Goal: Communication & Community: Answer question/provide support

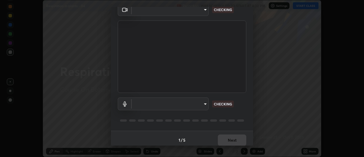
scroll to position [30, 0]
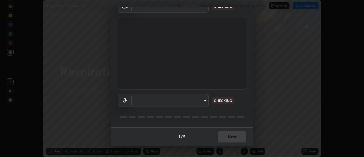
type input "a5cdc83613c3bae9a0318ea4cc03bb6affda8ba727544137782433a3cbd06d6b"
type input "default"
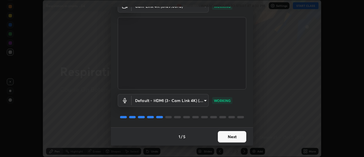
click at [234, 136] on button "Next" at bounding box center [232, 136] width 28 height 11
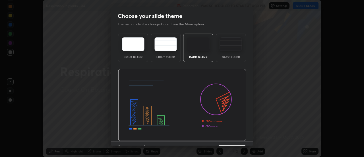
click at [236, 137] on img at bounding box center [182, 105] width 128 height 72
click at [237, 138] on img at bounding box center [182, 105] width 128 height 72
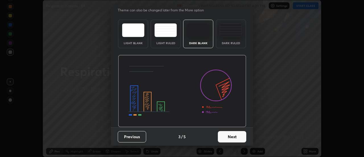
click at [235, 137] on button "Next" at bounding box center [232, 136] width 28 height 11
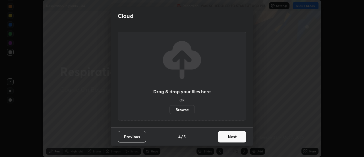
click at [236, 136] on button "Next" at bounding box center [232, 136] width 28 height 11
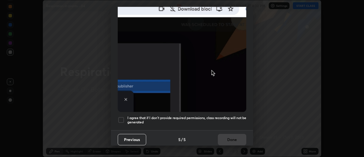
scroll to position [146, 0]
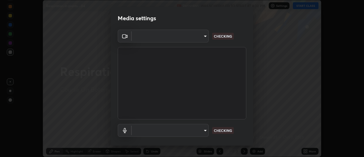
scroll to position [30, 0]
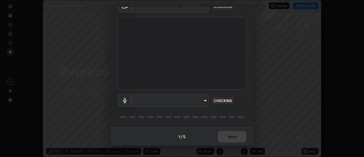
type input "a5cdc83613c3bae9a0318ea4cc03bb6affda8ba727544137782433a3cbd06d6b"
type input "default"
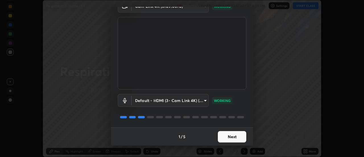
click at [234, 139] on button "Next" at bounding box center [232, 136] width 28 height 11
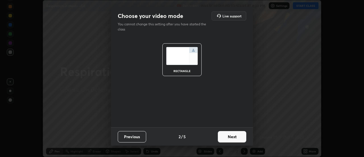
click at [234, 139] on button "Next" at bounding box center [232, 136] width 28 height 11
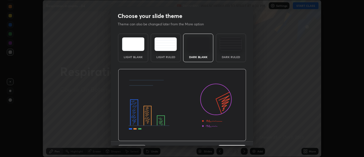
scroll to position [14, 0]
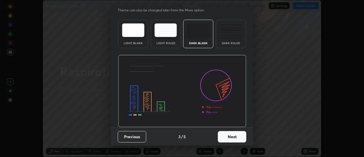
click at [232, 132] on button "Next" at bounding box center [232, 136] width 28 height 11
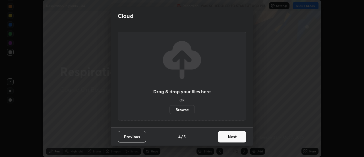
click at [235, 138] on button "Next" at bounding box center [232, 136] width 28 height 11
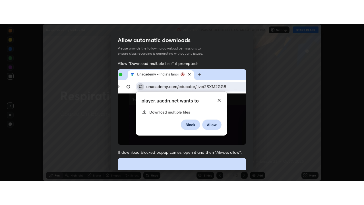
scroll to position [146, 0]
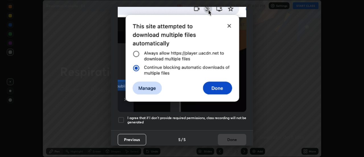
click at [223, 118] on h5 "I agree that if I don't provide required permissions, class recording will not …" at bounding box center [186, 119] width 119 height 9
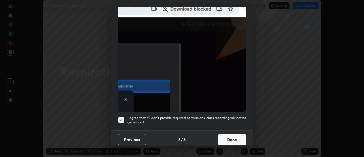
click at [229, 134] on button "Done" at bounding box center [232, 139] width 28 height 11
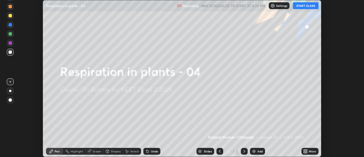
click at [306, 152] on icon at bounding box center [306, 151] width 1 height 1
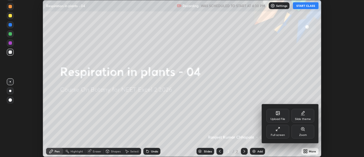
click at [285, 131] on div "Full screen" at bounding box center [277, 131] width 23 height 14
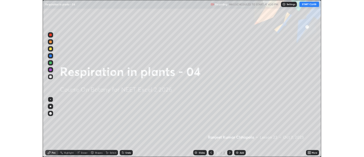
scroll to position [205, 364]
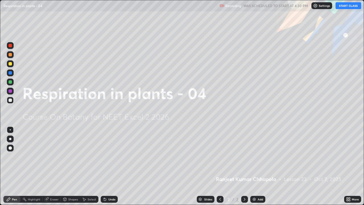
click at [345, 7] on button "START CLASS" at bounding box center [348, 5] width 26 height 7
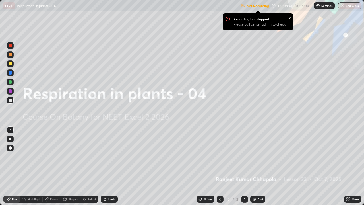
click at [349, 156] on icon at bounding box center [348, 199] width 1 height 1
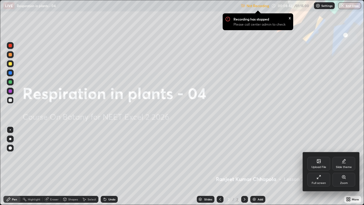
click at [348, 156] on div at bounding box center [182, 102] width 364 height 205
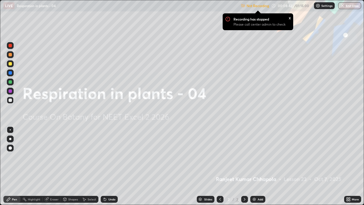
click at [347, 156] on icon at bounding box center [346, 197] width 1 height 1
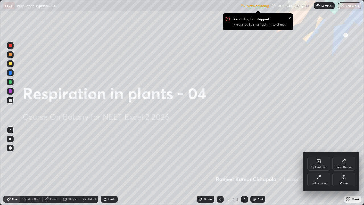
click at [318, 156] on div "Upload File" at bounding box center [318, 166] width 15 height 3
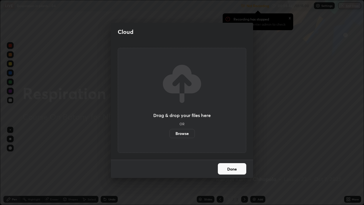
click at [185, 136] on label "Browse" at bounding box center [181, 133] width 25 height 9
click at [169, 136] on input "Browse" at bounding box center [169, 133] width 0 height 9
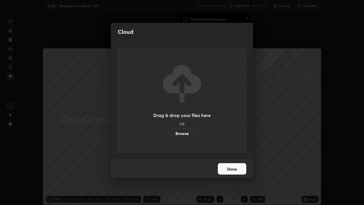
scroll to position [28268, 28061]
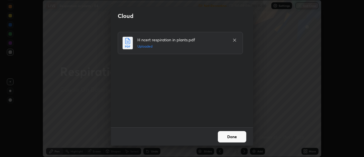
click at [233, 136] on button "Done" at bounding box center [232, 136] width 28 height 11
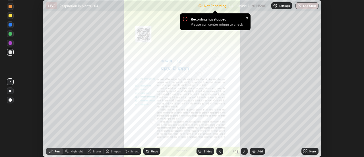
click at [306, 152] on icon at bounding box center [306, 151] width 1 height 1
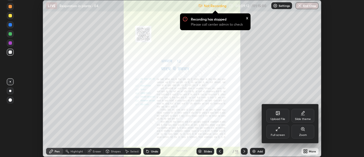
click at [284, 132] on div "Full screen" at bounding box center [277, 131] width 23 height 14
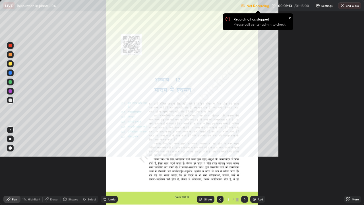
scroll to position [205, 364]
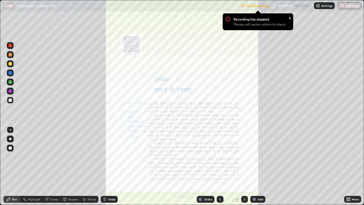
click at [244, 156] on icon at bounding box center [244, 199] width 5 height 5
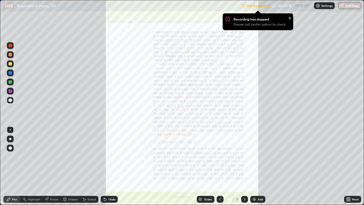
click at [244, 156] on icon at bounding box center [244, 199] width 5 height 5
click at [245, 156] on icon at bounding box center [244, 199] width 5 height 5
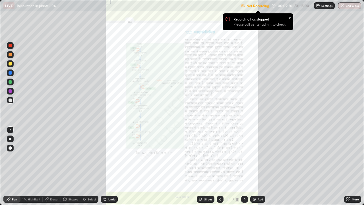
click at [244, 156] on icon at bounding box center [244, 199] width 5 height 5
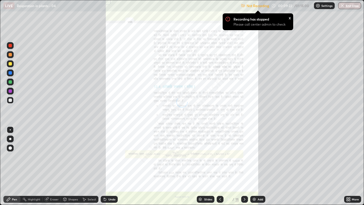
click at [244, 156] on icon at bounding box center [244, 199] width 5 height 5
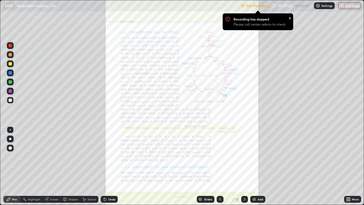
click at [205, 156] on div "Slides" at bounding box center [206, 199] width 18 height 7
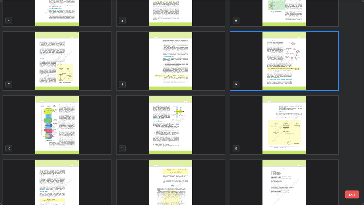
scroll to position [115, 0]
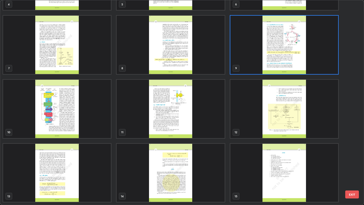
click at [288, 113] on img "grid" at bounding box center [284, 109] width 108 height 58
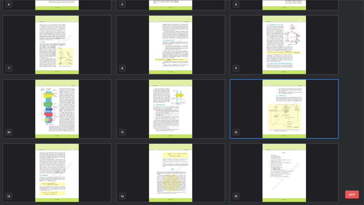
click at [289, 114] on img "grid" at bounding box center [284, 109] width 108 height 58
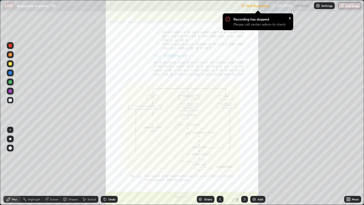
click at [349, 156] on icon at bounding box center [348, 199] width 1 height 1
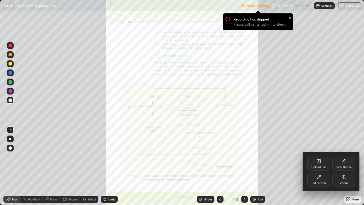
click at [346, 156] on div "Zoom" at bounding box center [343, 180] width 23 height 14
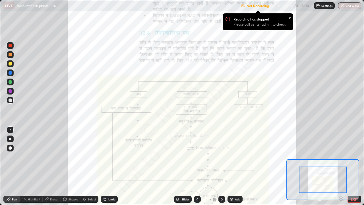
click at [341, 156] on icon at bounding box center [340, 198] width 1 height 0
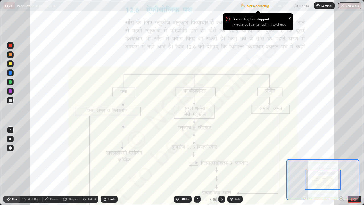
click at [340, 156] on icon at bounding box center [341, 199] width 6 height 6
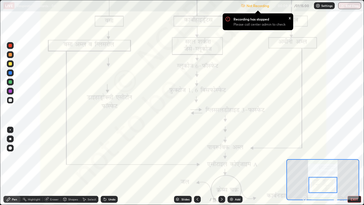
click at [305, 156] on icon at bounding box center [304, 198] width 1 height 0
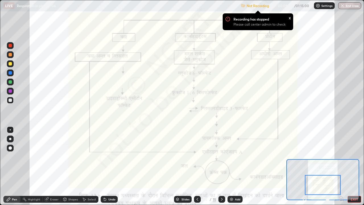
click at [320, 156] on div at bounding box center [323, 185] width 36 height 20
click at [10, 82] on div at bounding box center [10, 81] width 3 height 3
click at [289, 18] on div "x" at bounding box center [290, 17] width 2 height 6
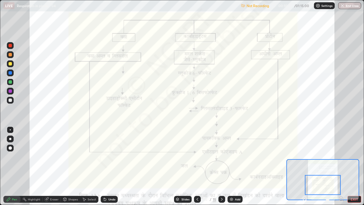
click at [323, 5] on p "Settings" at bounding box center [326, 5] width 11 height 3
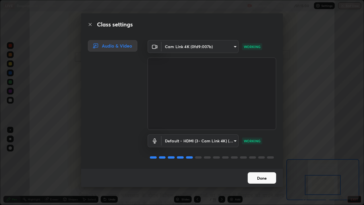
click at [264, 156] on button "Done" at bounding box center [262, 177] width 28 height 11
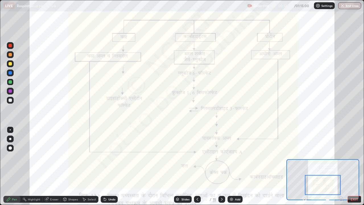
click at [37, 156] on div "Highlight" at bounding box center [34, 199] width 13 height 3
click at [184, 156] on div "Slides" at bounding box center [185, 199] width 8 height 3
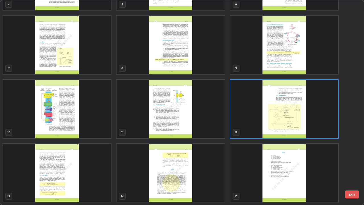
click at [178, 118] on img "grid" at bounding box center [171, 109] width 108 height 58
click at [180, 118] on img "grid" at bounding box center [171, 109] width 108 height 58
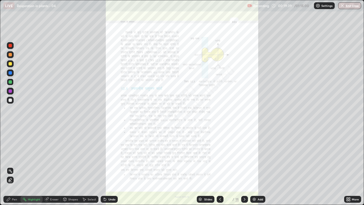
click at [180, 117] on img "grid" at bounding box center [171, 109] width 108 height 58
click at [350, 156] on icon at bounding box center [348, 199] width 5 height 5
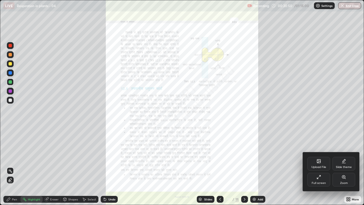
click at [243, 156] on div at bounding box center [182, 102] width 364 height 205
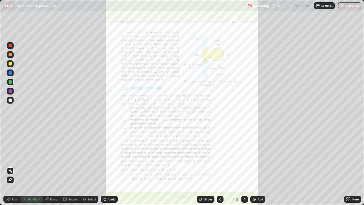
click at [245, 156] on div at bounding box center [244, 199] width 7 height 7
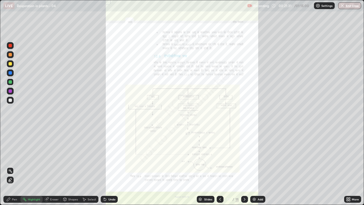
click at [244, 156] on icon at bounding box center [244, 199] width 5 height 5
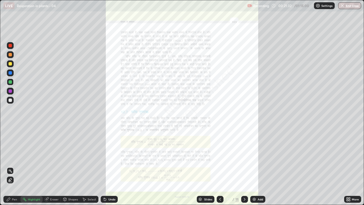
click at [347, 156] on icon at bounding box center [346, 199] width 1 height 1
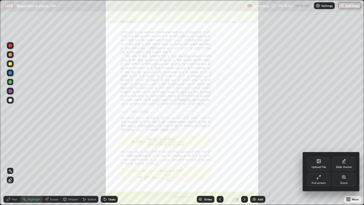
click at [341, 156] on div "Zoom" at bounding box center [343, 180] width 23 height 14
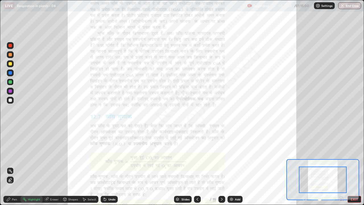
click at [341, 156] on icon at bounding box center [341, 198] width 0 height 1
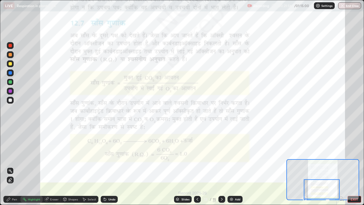
click at [10, 156] on icon at bounding box center [9, 179] width 1 height 1
click at [107, 156] on div "Undo" at bounding box center [109, 199] width 17 height 7
click at [108, 156] on div "Undo" at bounding box center [109, 199] width 17 height 7
click at [9, 91] on div at bounding box center [10, 90] width 3 height 3
click at [7, 156] on icon at bounding box center [8, 199] width 5 height 5
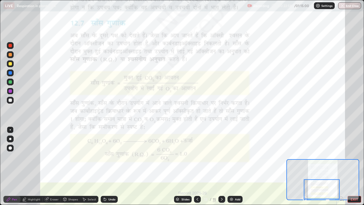
click at [221, 156] on icon at bounding box center [221, 199] width 5 height 5
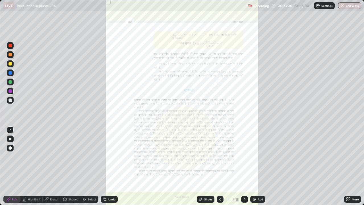
click at [219, 156] on icon at bounding box center [220, 199] width 5 height 5
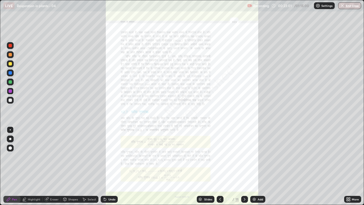
click at [256, 156] on div "Add" at bounding box center [257, 199] width 15 height 7
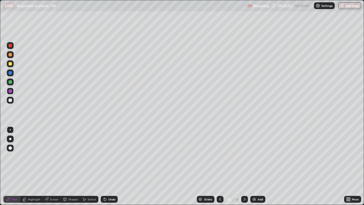
click at [109, 156] on div "Undo" at bounding box center [109, 199] width 17 height 7
click at [10, 139] on div at bounding box center [10, 139] width 2 height 2
click at [107, 156] on div "Undo" at bounding box center [109, 199] width 17 height 7
click at [218, 156] on icon at bounding box center [220, 199] width 5 height 5
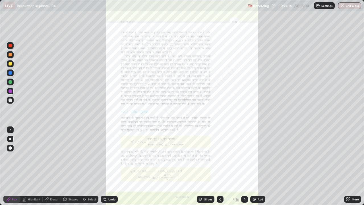
click at [245, 156] on div at bounding box center [244, 199] width 7 height 7
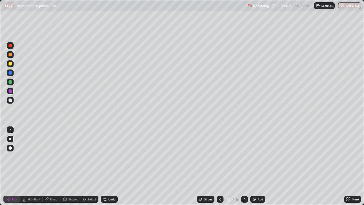
click at [244, 156] on icon at bounding box center [245, 199] width 2 height 3
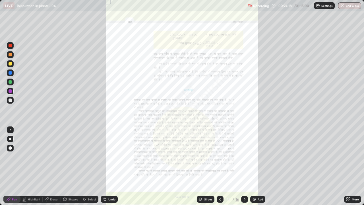
click at [349, 156] on icon at bounding box center [348, 197] width 1 height 1
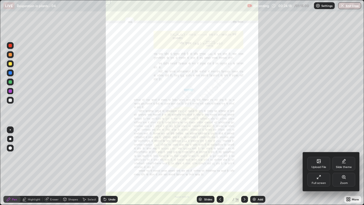
click at [344, 156] on icon at bounding box center [343, 177] width 5 height 5
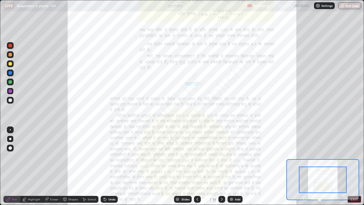
click at [341, 156] on icon at bounding box center [340, 198] width 1 height 0
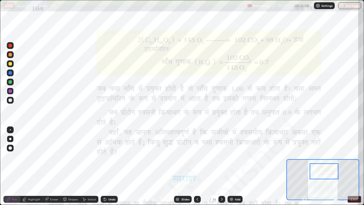
click at [353, 156] on button "EXIT" at bounding box center [354, 199] width 14 height 7
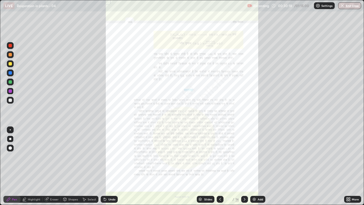
click at [349, 156] on icon at bounding box center [348, 199] width 1 height 1
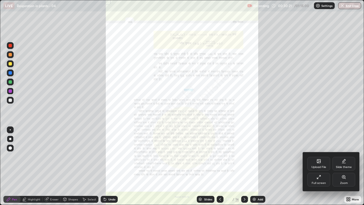
click at [321, 156] on div "Full screen" at bounding box center [318, 180] width 23 height 14
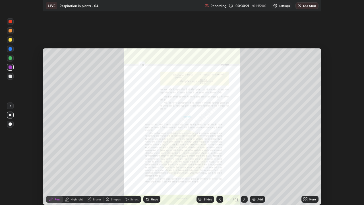
scroll to position [28268, 28061]
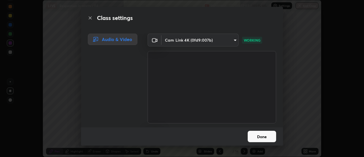
click at [267, 137] on button "Done" at bounding box center [262, 135] width 28 height 11
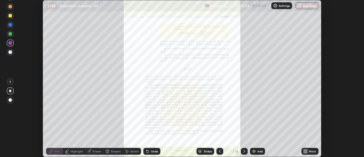
click at [244, 152] on icon at bounding box center [244, 151] width 5 height 5
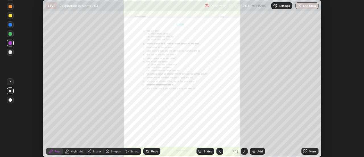
click at [244, 151] on icon at bounding box center [244, 151] width 2 height 3
click at [305, 152] on icon at bounding box center [304, 151] width 1 height 1
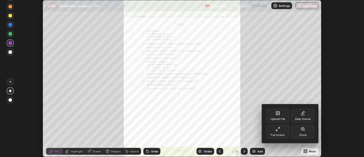
click at [277, 133] on div "Full screen" at bounding box center [277, 131] width 23 height 14
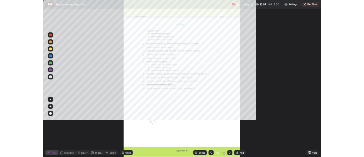
scroll to position [205, 364]
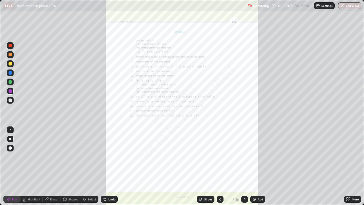
click at [351, 156] on div "More" at bounding box center [352, 199] width 17 height 7
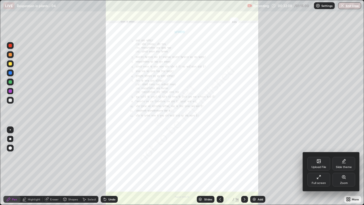
click at [344, 156] on icon at bounding box center [343, 176] width 3 height 3
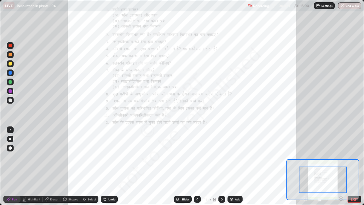
click at [353, 156] on button "EXIT" at bounding box center [354, 199] width 14 height 7
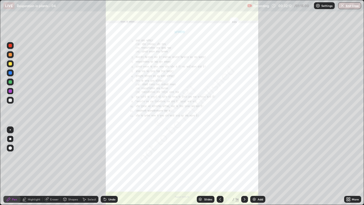
click at [350, 156] on icon at bounding box center [348, 199] width 1 height 1
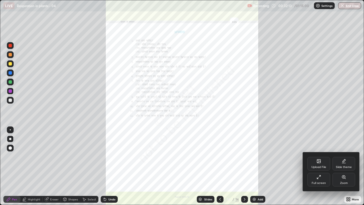
click at [323, 156] on div "Upload File" at bounding box center [318, 164] width 23 height 14
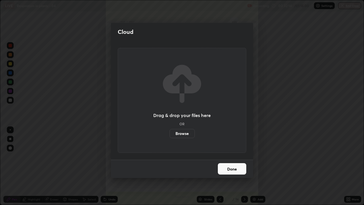
click at [188, 133] on label "Browse" at bounding box center [181, 133] width 25 height 9
click at [169, 133] on input "Browse" at bounding box center [169, 133] width 0 height 9
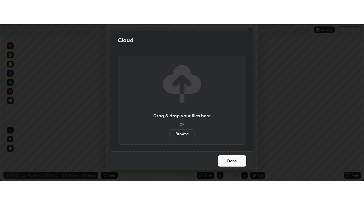
scroll to position [28268, 28061]
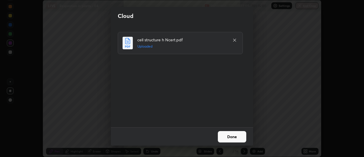
click at [231, 136] on button "Done" at bounding box center [232, 136] width 28 height 11
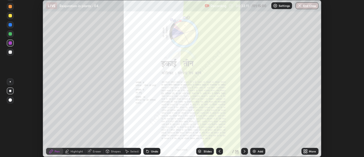
click at [307, 152] on icon at bounding box center [306, 151] width 1 height 1
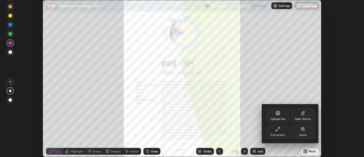
click at [283, 131] on div "Full screen" at bounding box center [277, 131] width 23 height 14
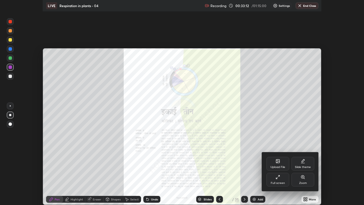
scroll to position [205, 364]
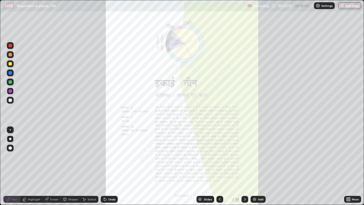
click at [244, 156] on icon at bounding box center [244, 199] width 5 height 5
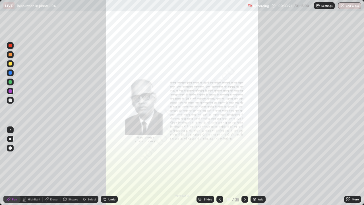
click at [350, 156] on icon at bounding box center [348, 197] width 1 height 1
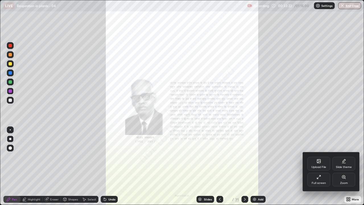
click at [346, 156] on div "Zoom" at bounding box center [343, 180] width 23 height 14
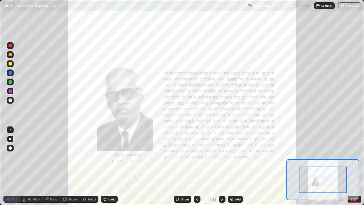
click at [197, 156] on icon at bounding box center [197, 199] width 5 height 5
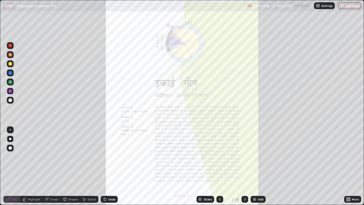
click at [244, 156] on icon at bounding box center [244, 199] width 5 height 5
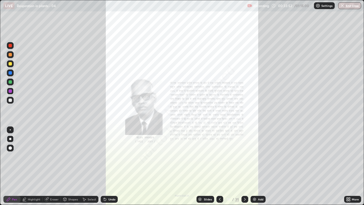
click at [220, 156] on icon at bounding box center [219, 199] width 5 height 5
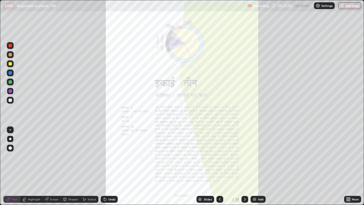
click at [244, 156] on icon at bounding box center [244, 199] width 5 height 5
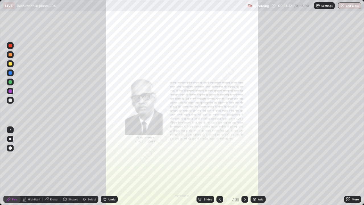
click at [347, 156] on icon at bounding box center [346, 199] width 1 height 1
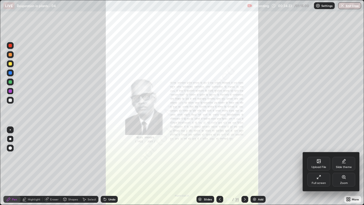
click at [337, 156] on div "Zoom" at bounding box center [343, 180] width 23 height 14
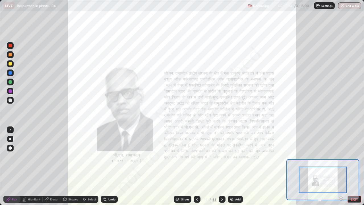
click at [343, 156] on icon at bounding box center [342, 200] width 1 height 1
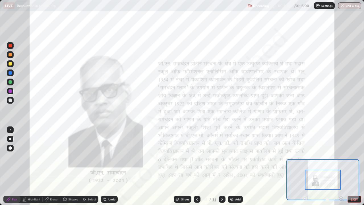
click at [341, 156] on icon at bounding box center [340, 198] width 1 height 0
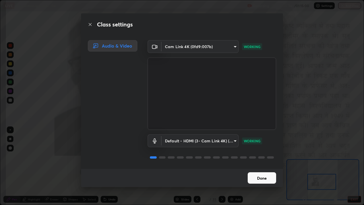
click at [257, 156] on button "Done" at bounding box center [262, 177] width 28 height 11
click at [253, 156] on button "Done" at bounding box center [262, 177] width 28 height 11
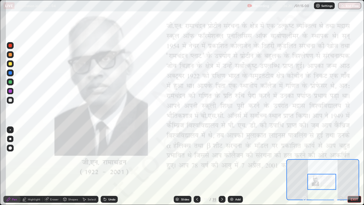
click at [197, 156] on icon at bounding box center [197, 199] width 2 height 3
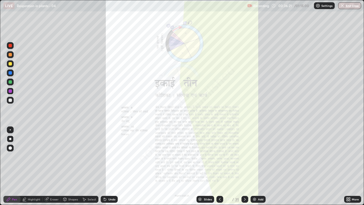
click at [352, 156] on div "More" at bounding box center [355, 199] width 7 height 3
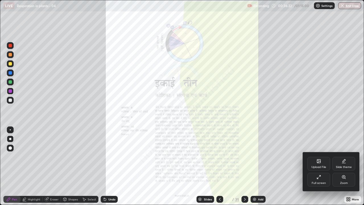
click at [343, 156] on div "Zoom" at bounding box center [343, 180] width 23 height 14
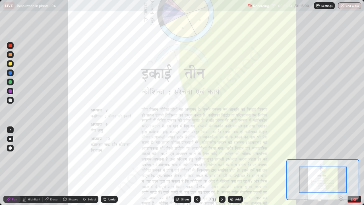
click at [341, 156] on icon at bounding box center [341, 198] width 0 height 1
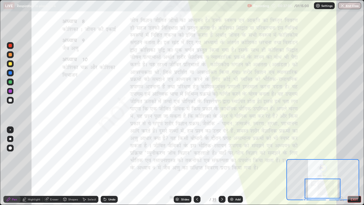
click at [219, 156] on div at bounding box center [222, 199] width 7 height 7
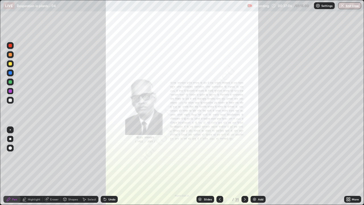
click at [244, 156] on icon at bounding box center [244, 199] width 5 height 5
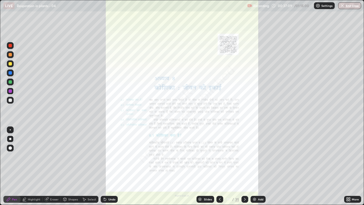
click at [349, 156] on icon at bounding box center [348, 197] width 1 height 1
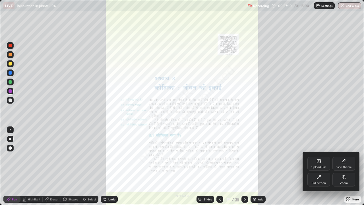
click at [347, 156] on div "Zoom" at bounding box center [344, 182] width 8 height 3
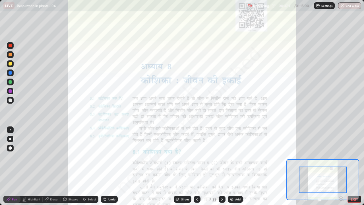
click at [354, 156] on button "EXIT" at bounding box center [354, 199] width 14 height 7
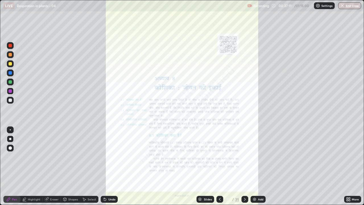
click at [348, 156] on icon at bounding box center [348, 199] width 1 height 1
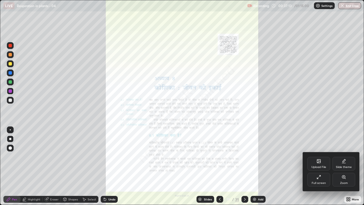
click at [341, 156] on div "Zoom" at bounding box center [344, 182] width 8 height 3
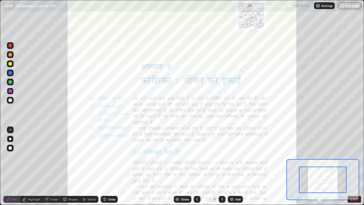
click at [341, 156] on icon at bounding box center [340, 198] width 1 height 0
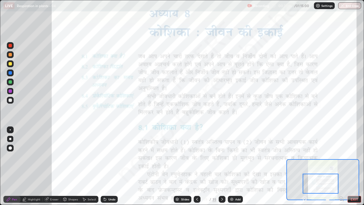
click at [341, 156] on icon at bounding box center [341, 199] width 6 height 6
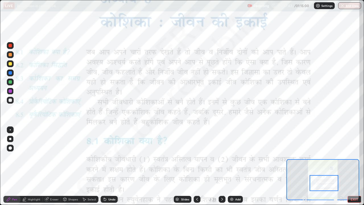
click at [36, 156] on div "Highlight" at bounding box center [34, 199] width 13 height 3
click at [106, 156] on div "Undo" at bounding box center [109, 199] width 17 height 7
click at [16, 156] on div "Pen" at bounding box center [14, 199] width 5 height 3
click at [113, 156] on div "Undo" at bounding box center [109, 199] width 17 height 7
click at [10, 130] on div at bounding box center [10, 129] width 1 height 1
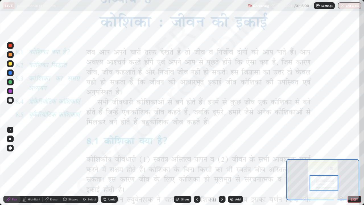
click at [113, 156] on div "Undo" at bounding box center [111, 199] width 7 height 3
click at [110, 156] on div "Undo" at bounding box center [111, 199] width 7 height 3
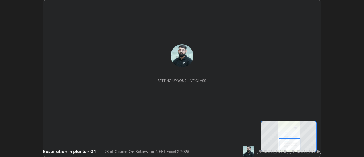
scroll to position [157, 364]
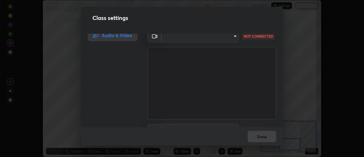
click at [232, 36] on body "Erase all LIVE Respiration in plants - 04 Recording 00:53:15 / 01:15:00 Setting…" at bounding box center [182, 78] width 364 height 157
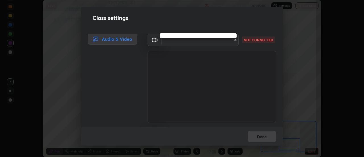
click at [233, 40] on div at bounding box center [182, 78] width 364 height 157
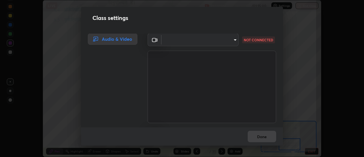
click at [233, 39] on body "Erase all LIVE Respiration in plants - 04 Recording 00:53:17 / 01:15:00 Setting…" at bounding box center [182, 78] width 364 height 157
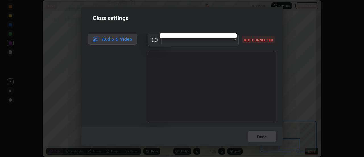
click at [227, 35] on ul at bounding box center [198, 35] width 77 height 5
click at [234, 39] on div at bounding box center [182, 78] width 364 height 157
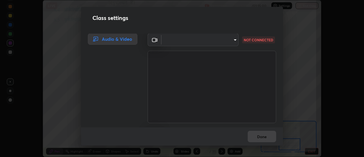
click at [231, 42] on body "Erase all LIVE Respiration in plants - 04 Recording 00:53:21 / 01:15:00 Setting…" at bounding box center [182, 78] width 364 height 157
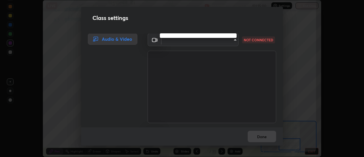
click at [195, 40] on div at bounding box center [182, 78] width 364 height 157
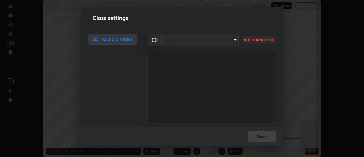
click at [234, 40] on body "Erase all LIVE Respiration in plants - 04 Recording 00:53:31 / 01:15:00 Setting…" at bounding box center [182, 78] width 364 height 157
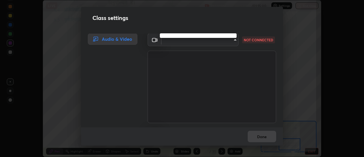
click at [233, 39] on div at bounding box center [182, 78] width 364 height 157
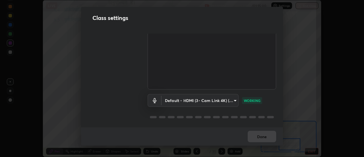
scroll to position [36, 0]
click at [233, 99] on body "Erase all LIVE Respiration in plants - 04 Recording 00:53:34 / 01:15:00 Setting…" at bounding box center [182, 78] width 364 height 157
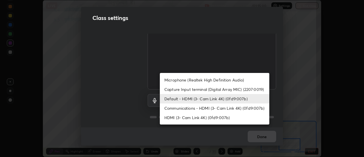
click at [236, 88] on li "Capture Input terminal (Digital Array MIC) (2207:0019)" at bounding box center [214, 88] width 109 height 9
type input "8c8b42ee797f1f58cca04da5163d0df11da08bfac0febaeb3a63b0cad762e636"
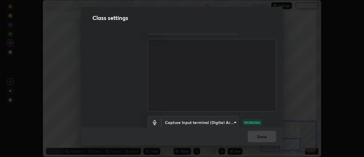
scroll to position [0, 0]
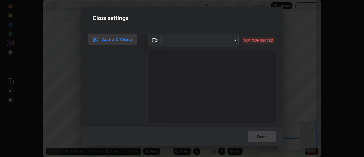
click at [233, 41] on body "Erase all LIVE Respiration in plants - 04 Recording 00:53:37 / 01:15:00 Setting…" at bounding box center [182, 78] width 364 height 157
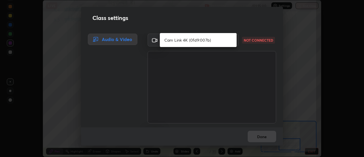
click at [225, 39] on li "Cam Link 4K (0fd9:007b)" at bounding box center [198, 39] width 77 height 9
type input "a5cdc83613c3bae9a0318ea4cc03bb6affda8ba727544137782433a3cbd06d6b"
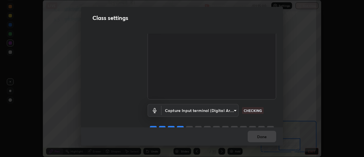
scroll to position [36, 0]
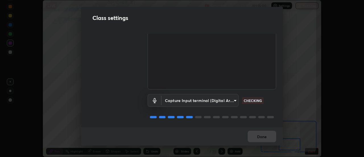
click at [233, 99] on body "Erase all LIVE Respiration in plants - 04 Recording 00:53:39 / 01:15:00 Setting…" at bounding box center [182, 78] width 364 height 157
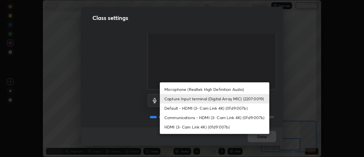
click at [238, 116] on li "Communications - HDMI (3- Cam Link 4K) (0fd9:007b)" at bounding box center [214, 117] width 109 height 9
type input "communications"
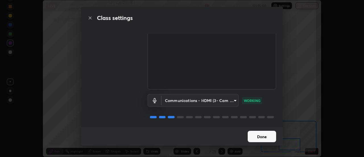
click at [266, 137] on button "Done" at bounding box center [262, 135] width 28 height 11
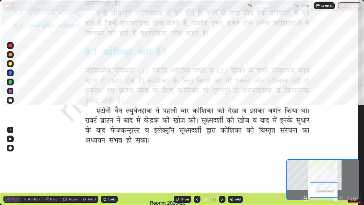
scroll to position [205, 364]
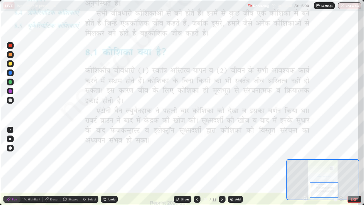
click at [221, 156] on icon at bounding box center [222, 199] width 5 height 5
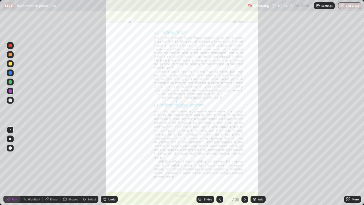
click at [206, 156] on div "Slides" at bounding box center [208, 199] width 8 height 3
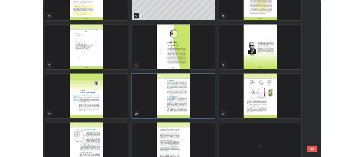
scroll to position [289, 0]
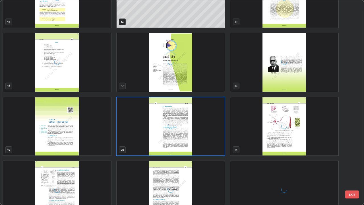
click at [101, 135] on img "grid" at bounding box center [57, 126] width 108 height 58
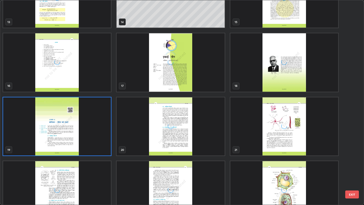
click at [101, 134] on img "grid" at bounding box center [57, 126] width 108 height 58
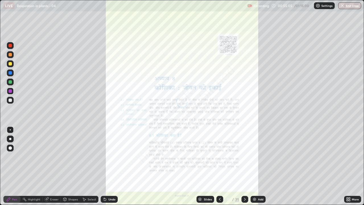
click at [349, 156] on icon at bounding box center [348, 199] width 1 height 1
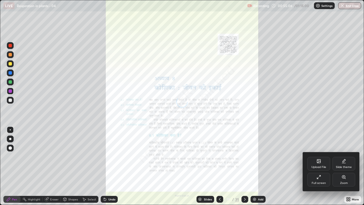
click at [347, 156] on div "Zoom" at bounding box center [344, 182] width 8 height 3
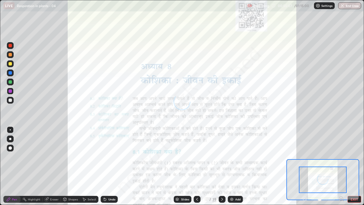
click at [341, 156] on icon at bounding box center [340, 198] width 1 height 0
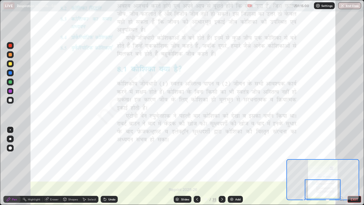
click at [222, 156] on icon at bounding box center [222, 199] width 5 height 5
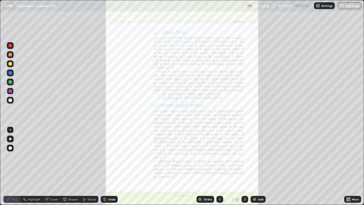
click at [351, 156] on div "More" at bounding box center [352, 199] width 17 height 7
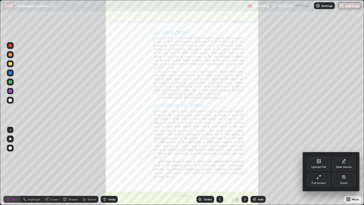
click at [343, 156] on div "Zoom" at bounding box center [343, 180] width 23 height 14
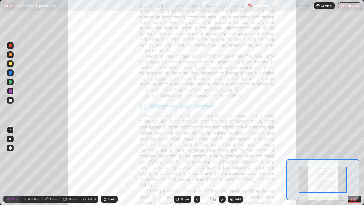
click at [341, 156] on icon at bounding box center [340, 198] width 1 height 0
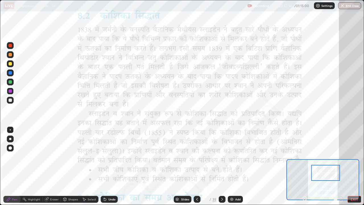
click at [10, 44] on div at bounding box center [10, 45] width 3 height 3
click at [9, 45] on div at bounding box center [10, 45] width 3 height 3
click at [9, 47] on div at bounding box center [10, 45] width 3 height 3
click at [354, 156] on button "EXIT" at bounding box center [354, 199] width 14 height 7
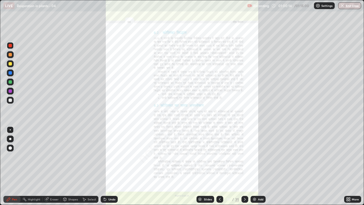
click at [349, 156] on icon at bounding box center [348, 199] width 1 height 1
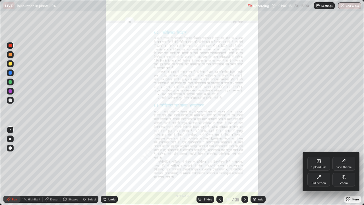
click at [319, 156] on div "Full screen" at bounding box center [319, 182] width 14 height 3
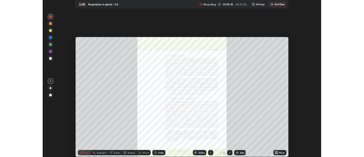
scroll to position [28268, 28061]
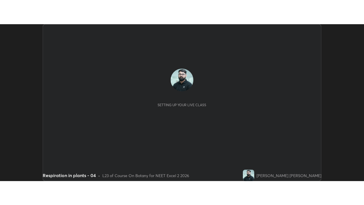
scroll to position [157, 364]
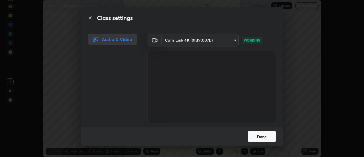
click at [266, 135] on button "Done" at bounding box center [262, 135] width 28 height 11
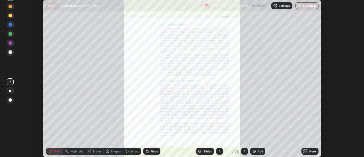
click at [311, 152] on div "More" at bounding box center [312, 151] width 7 height 3
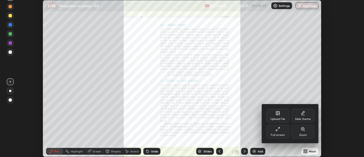
click at [282, 133] on div "Full screen" at bounding box center [278, 134] width 14 height 3
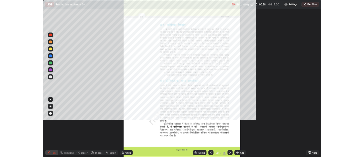
scroll to position [205, 364]
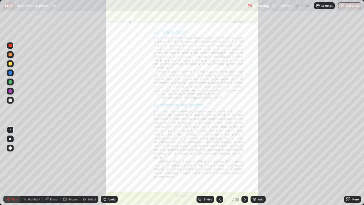
click at [347, 156] on icon at bounding box center [346, 199] width 1 height 1
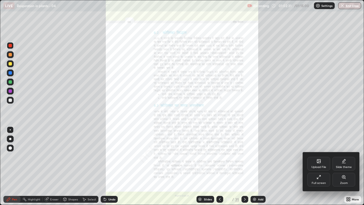
click at [342, 156] on div "Zoom" at bounding box center [344, 182] width 8 height 3
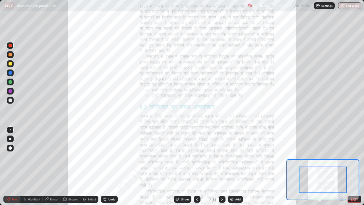
click at [341, 156] on icon at bounding box center [340, 198] width 1 height 0
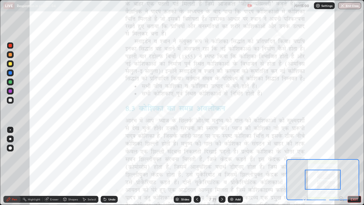
click at [339, 156] on icon at bounding box center [341, 199] width 6 height 6
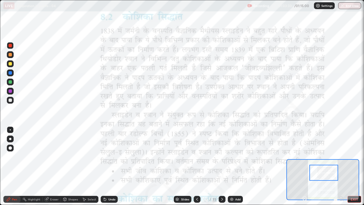
click at [347, 5] on button "End Class" at bounding box center [349, 5] width 23 height 7
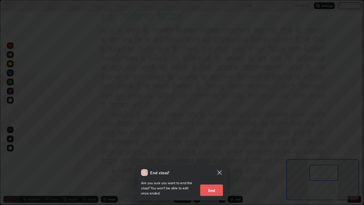
click at [213, 156] on button "End" at bounding box center [211, 189] width 23 height 11
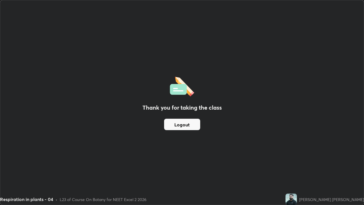
click at [62, 156] on div "L23 of Course On Botany for NEET Excel 2 2026" at bounding box center [103, 199] width 87 height 6
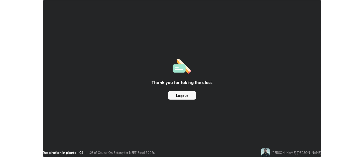
scroll to position [28268, 28061]
